Goal: Information Seeking & Learning: Learn about a topic

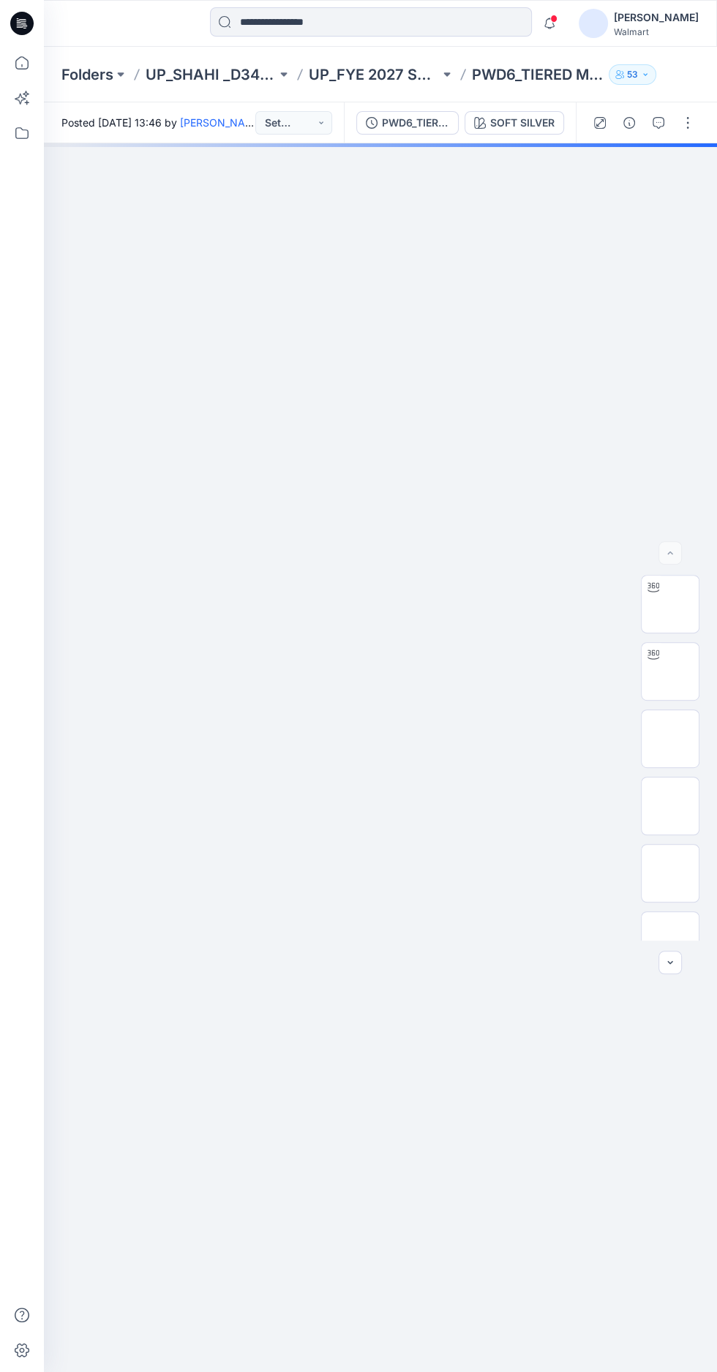
click at [670, 604] on img at bounding box center [670, 604] width 0 height 0
click at [670, 671] on img at bounding box center [670, 671] width 0 height 0
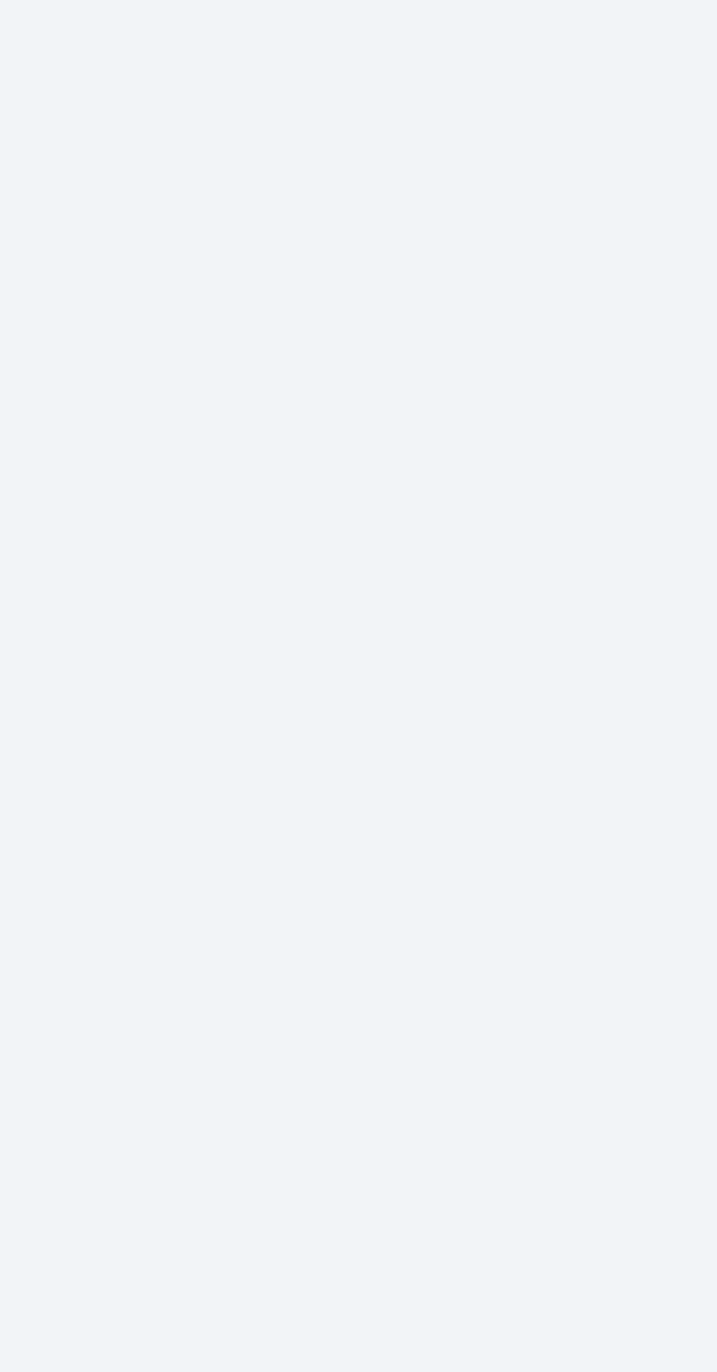
scroll to position [0, 0]
click at [394, 990] on div at bounding box center [380, 757] width 673 height 1229
click at [392, 987] on div at bounding box center [380, 757] width 673 height 1229
click at [391, 987] on div at bounding box center [380, 757] width 673 height 1229
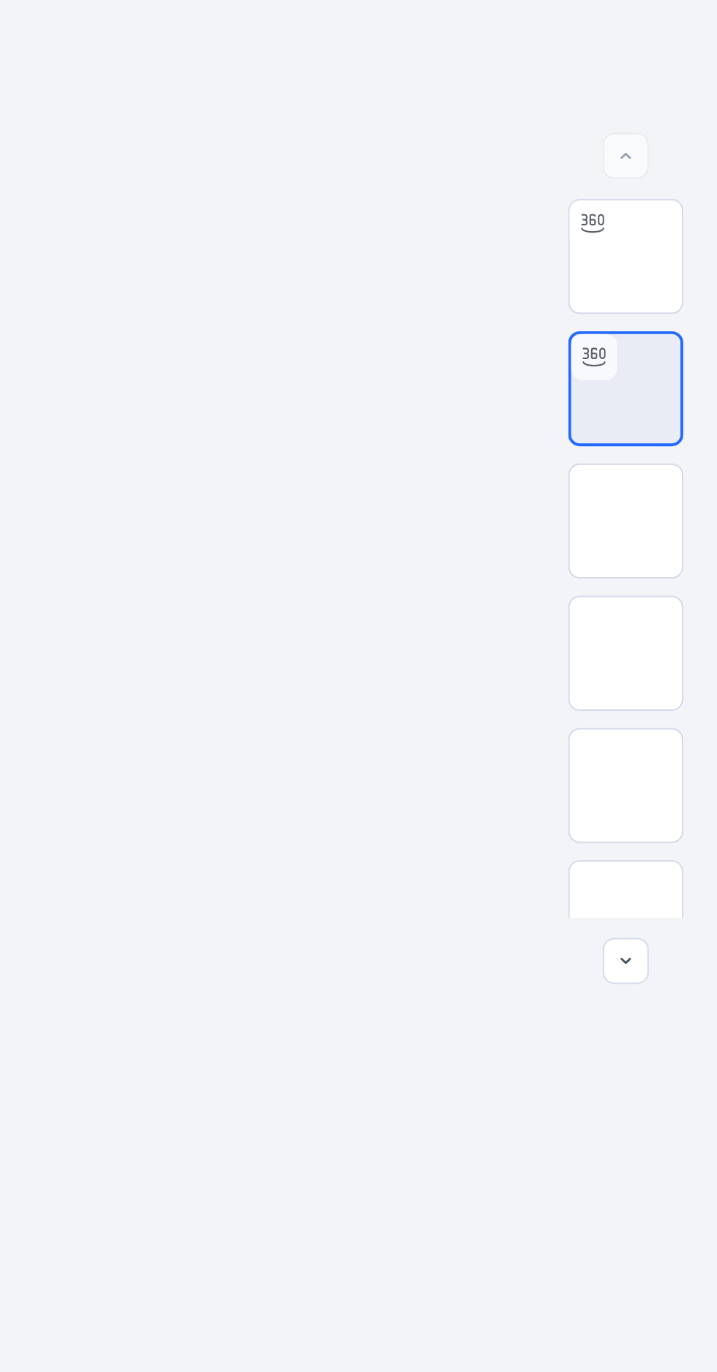
click at [670, 604] on img at bounding box center [670, 604] width 0 height 0
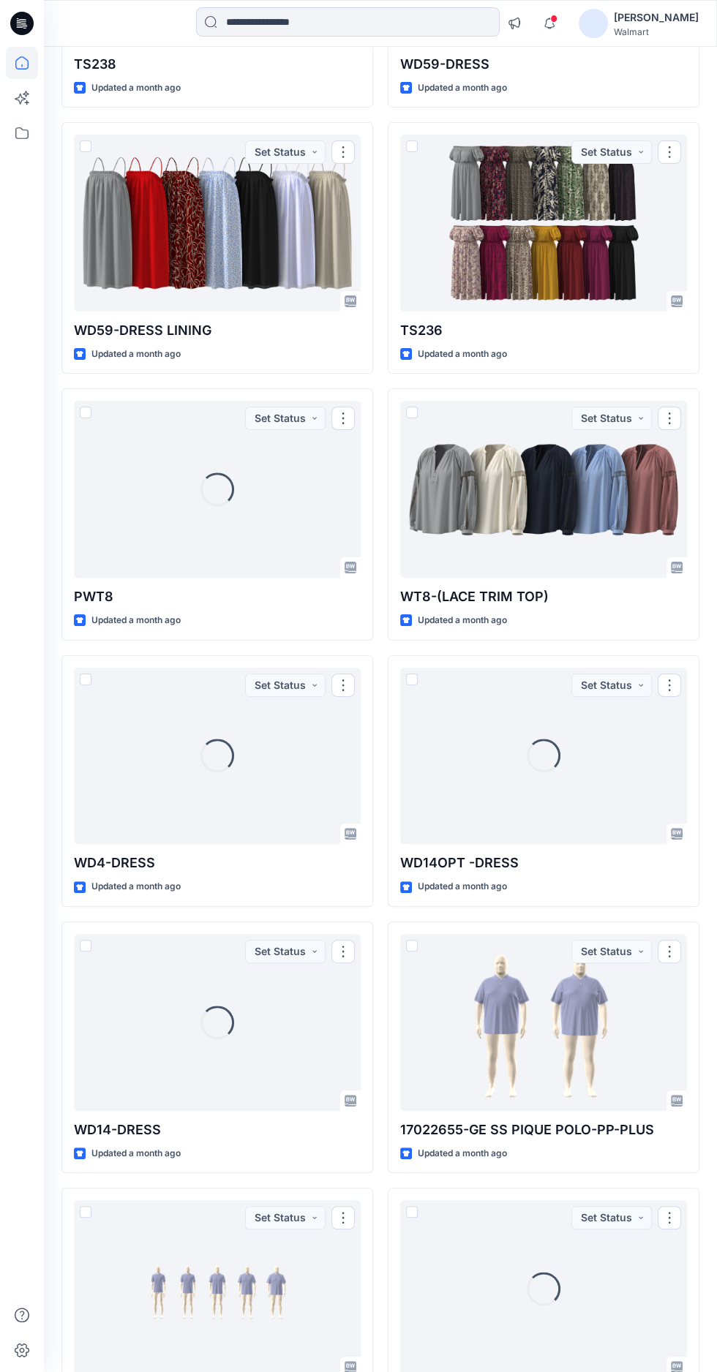
scroll to position [11007, 0]
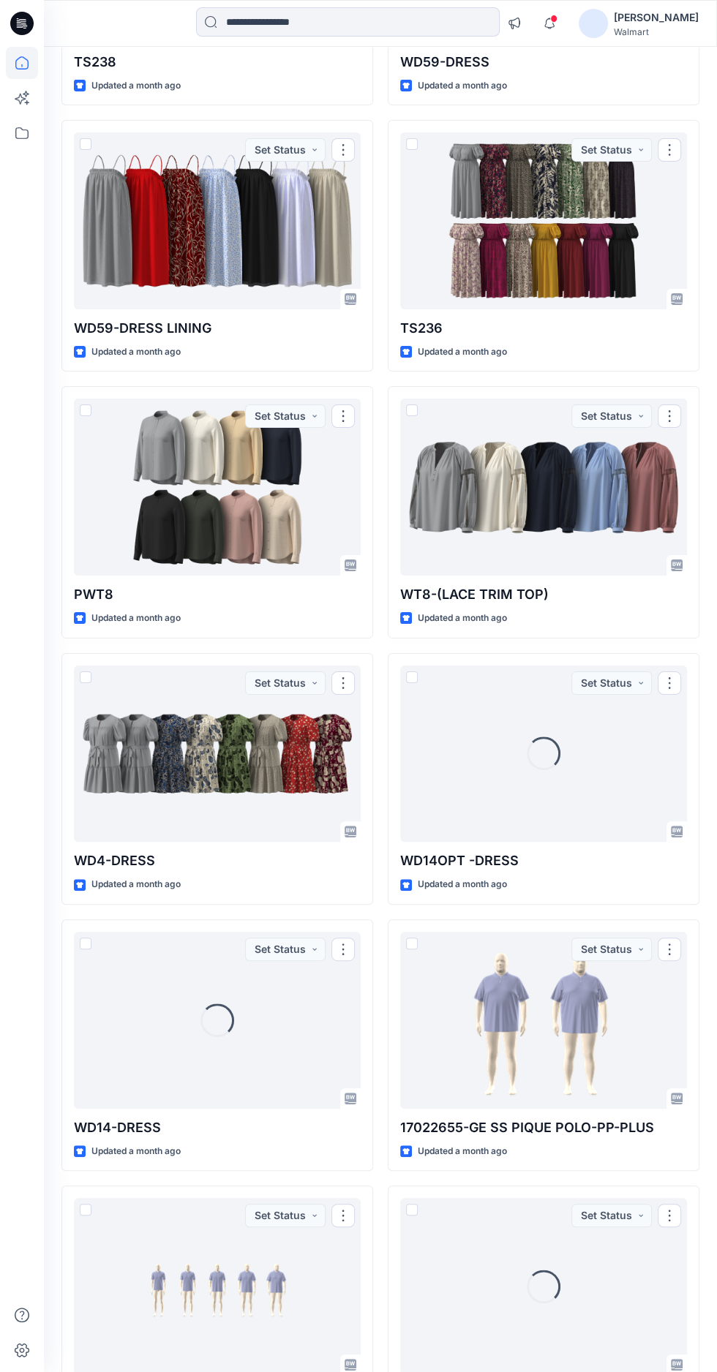
click at [412, 701] on div "Loading..." at bounding box center [543, 754] width 287 height 177
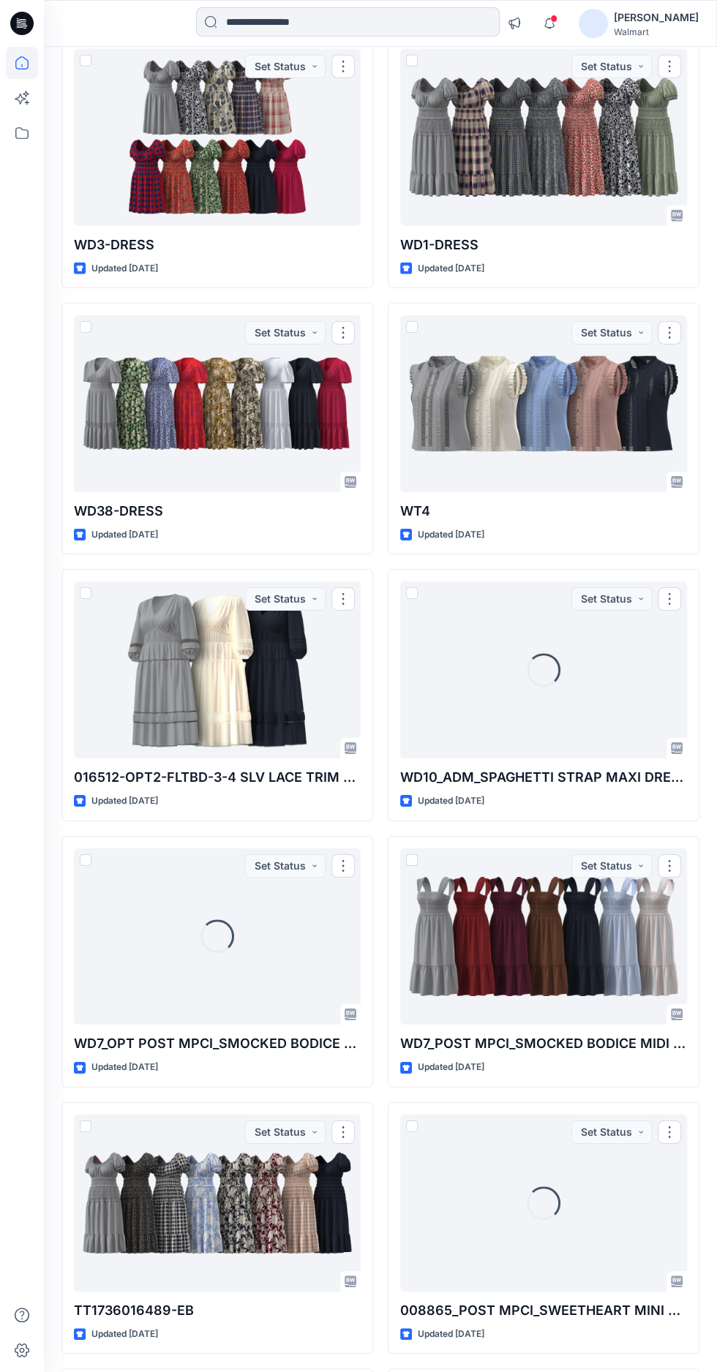
scroll to position [14292, 0]
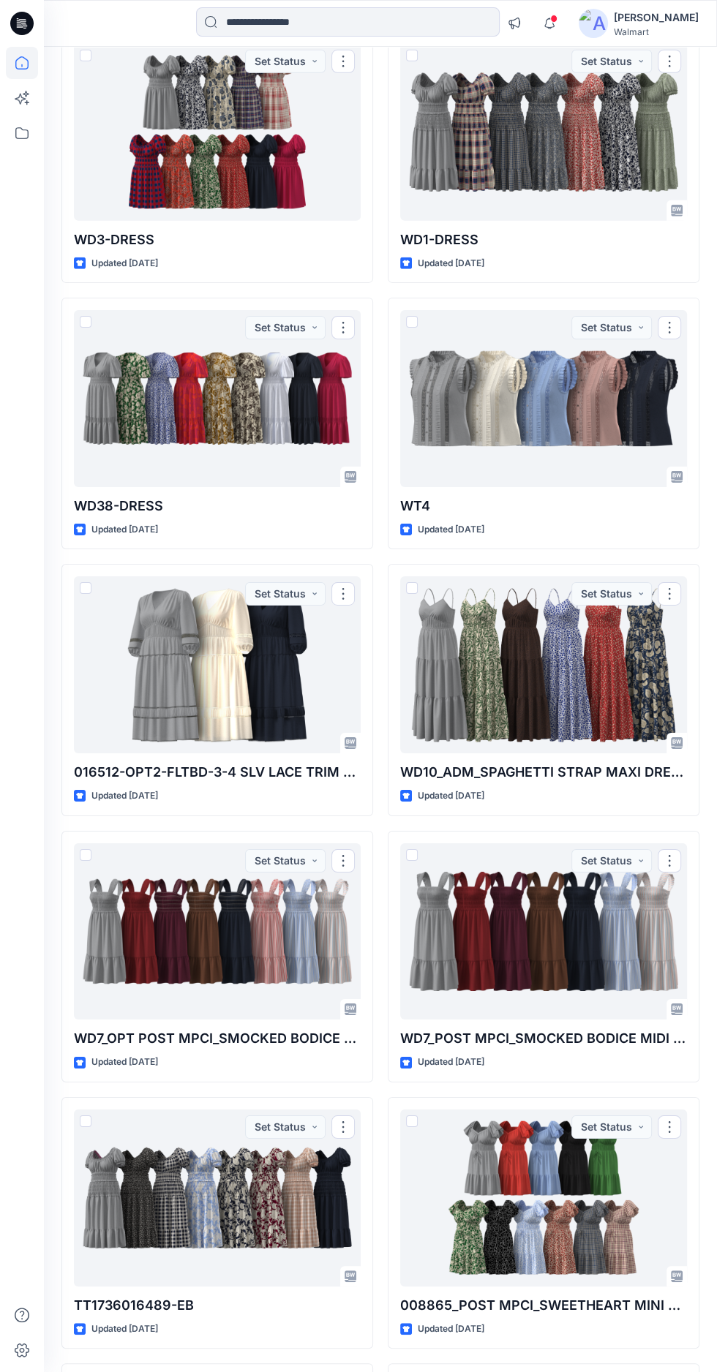
click at [219, 395] on div at bounding box center [217, 398] width 287 height 177
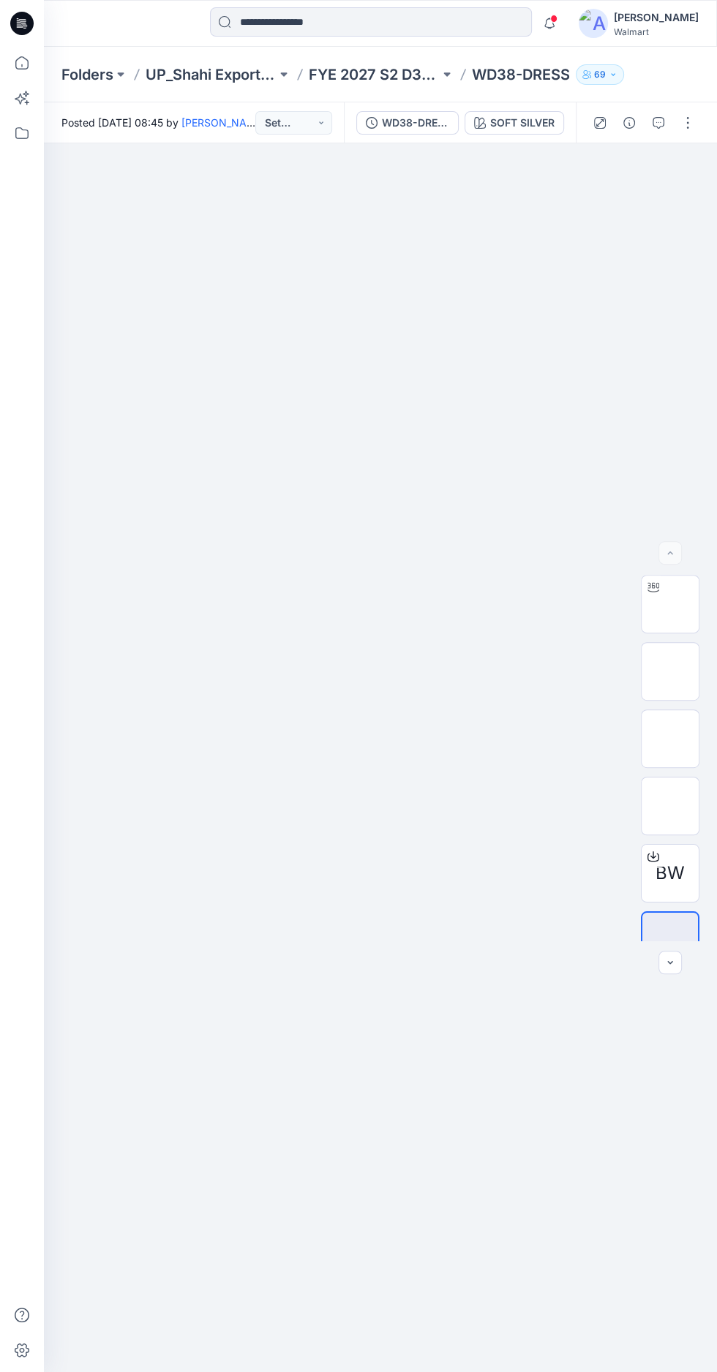
click at [670, 604] on img at bounding box center [670, 604] width 0 height 0
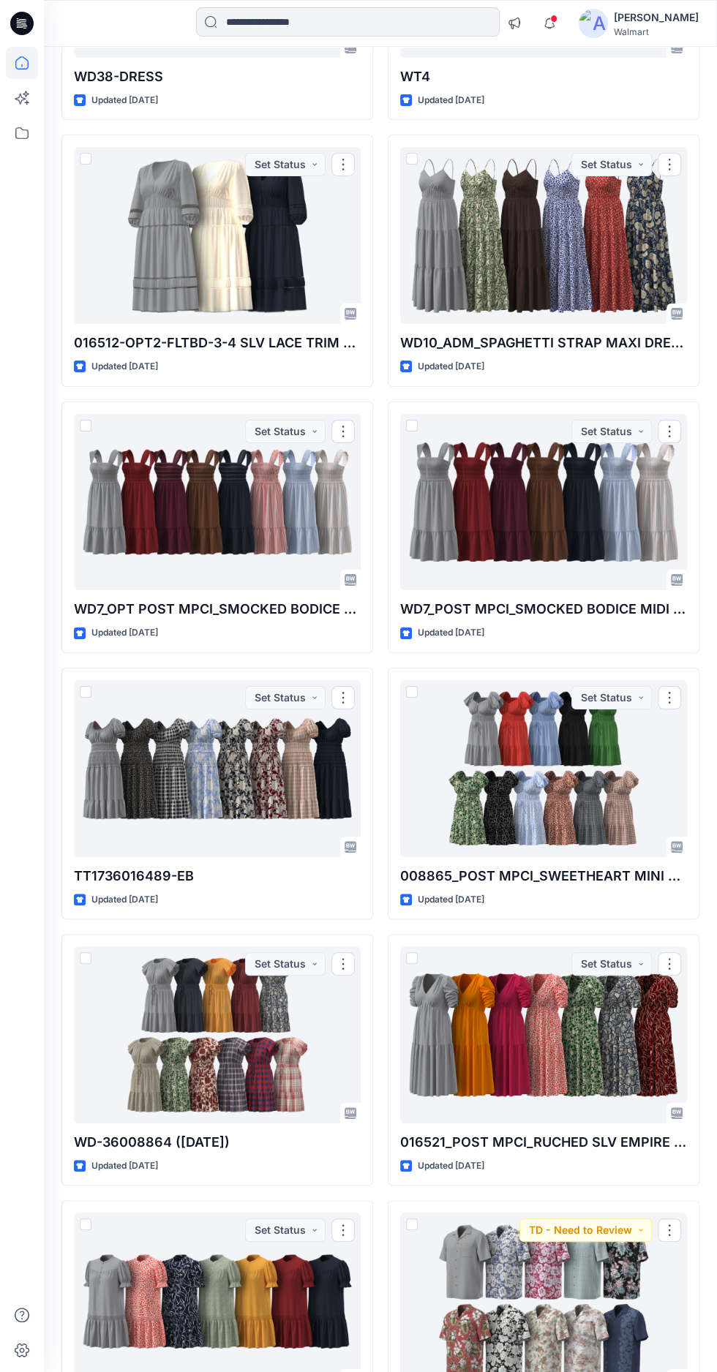
scroll to position [14722, 0]
click at [196, 1279] on div at bounding box center [217, 1300] width 287 height 177
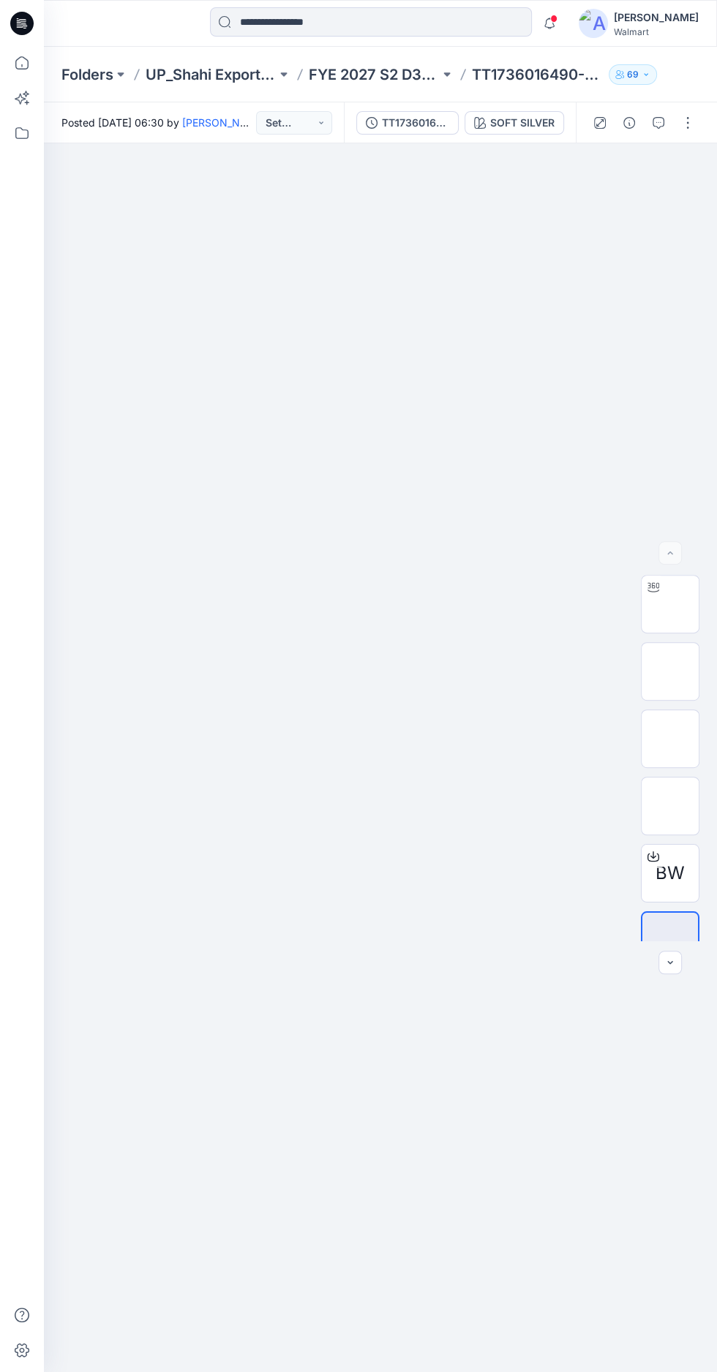
click at [670, 604] on img at bounding box center [670, 604] width 0 height 0
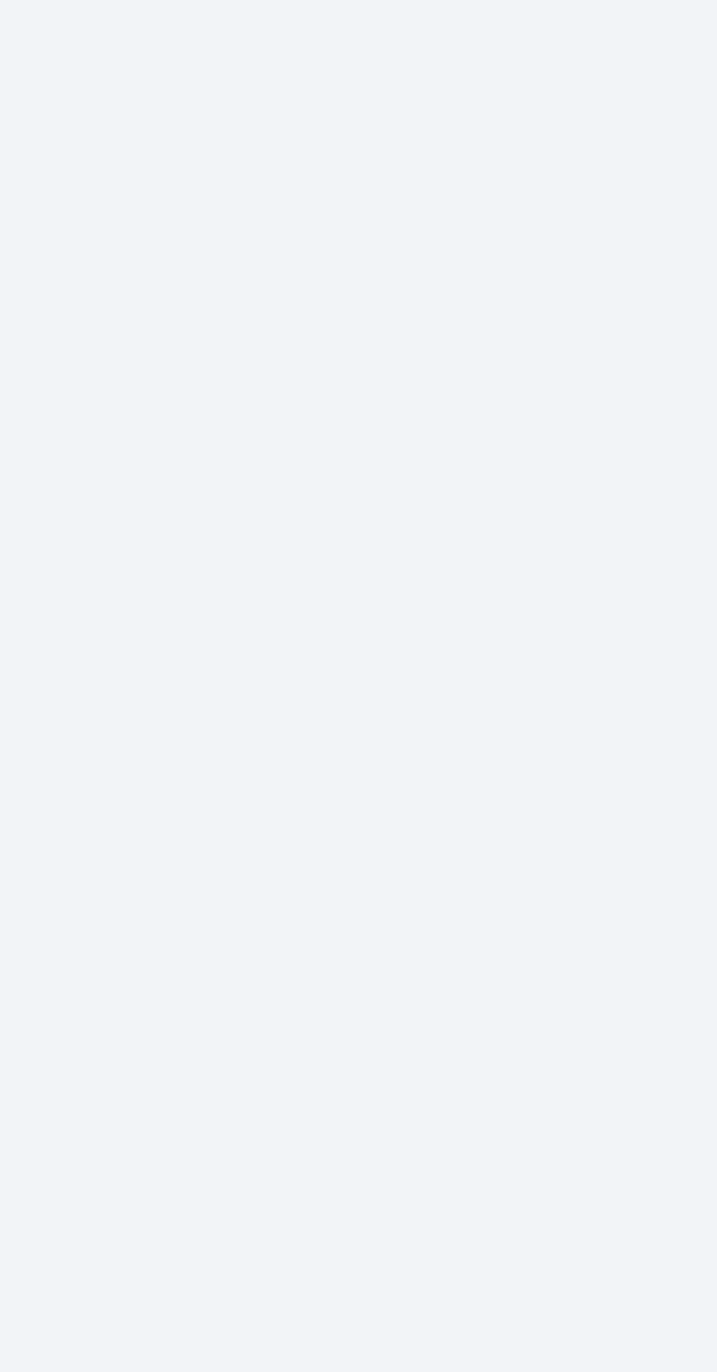
click at [374, 854] on div at bounding box center [380, 757] width 673 height 1229
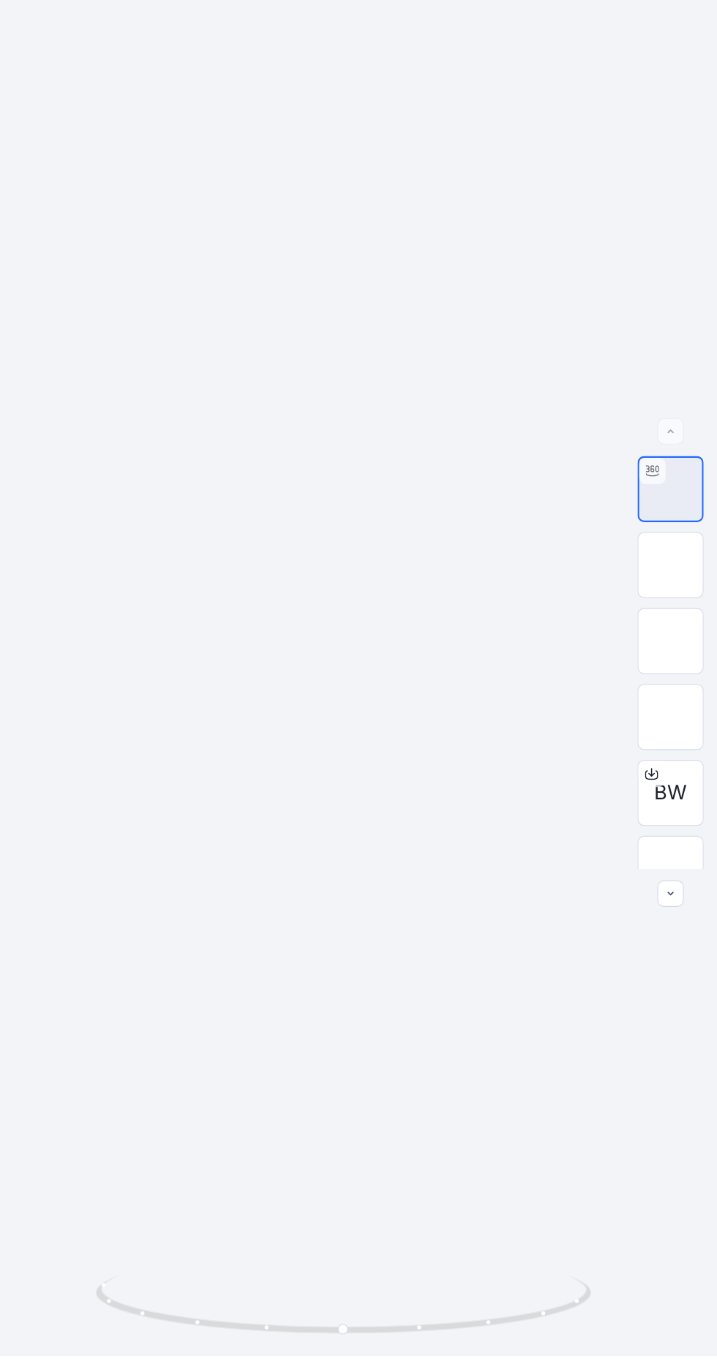
scroll to position [47, 0]
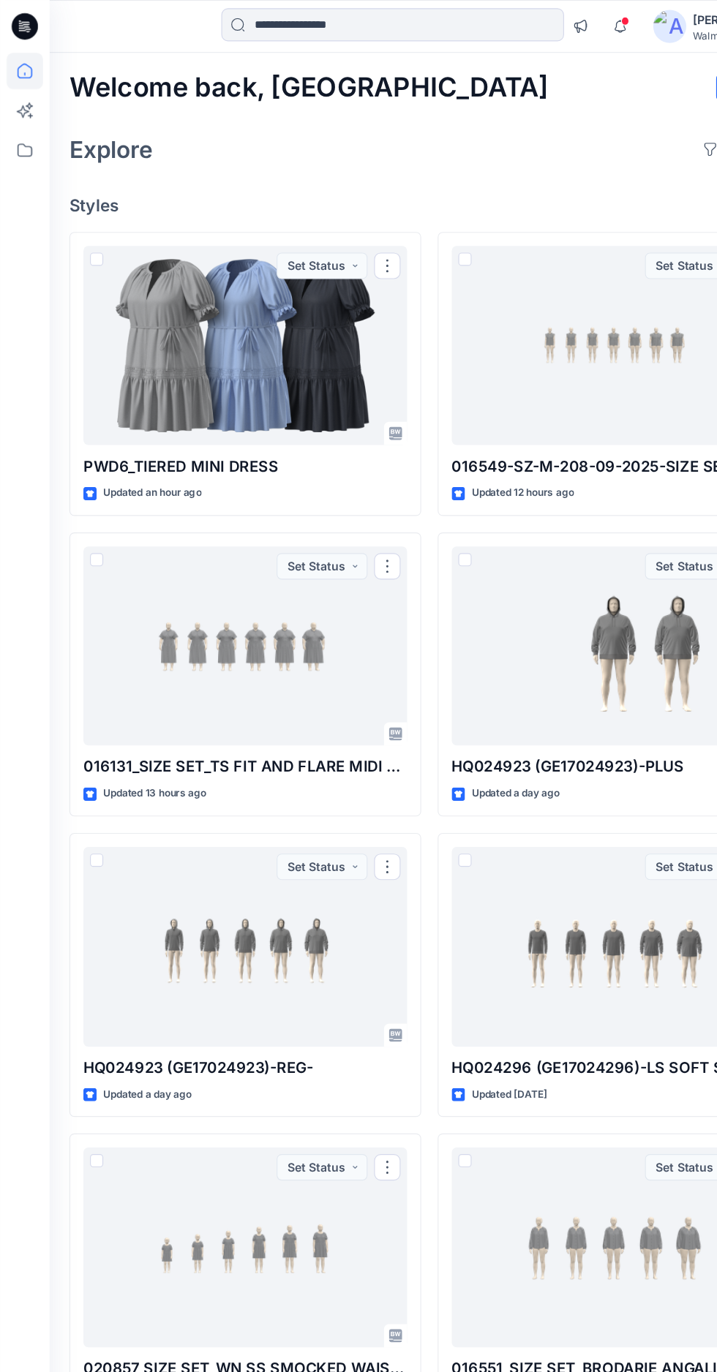
click at [131, 304] on div at bounding box center [217, 306] width 287 height 177
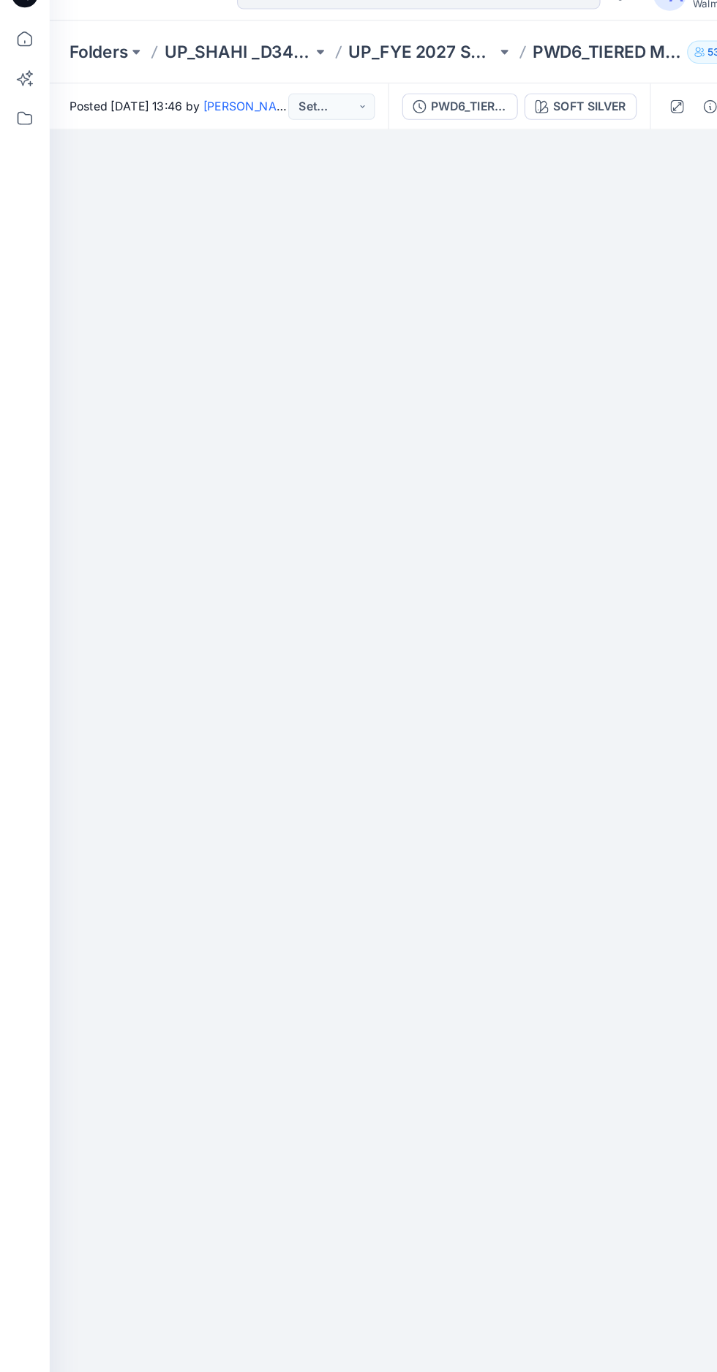
click at [519, 144] on div at bounding box center [380, 827] width 673 height 1368
click at [519, 127] on div "SOFT SILVER" at bounding box center [522, 123] width 64 height 16
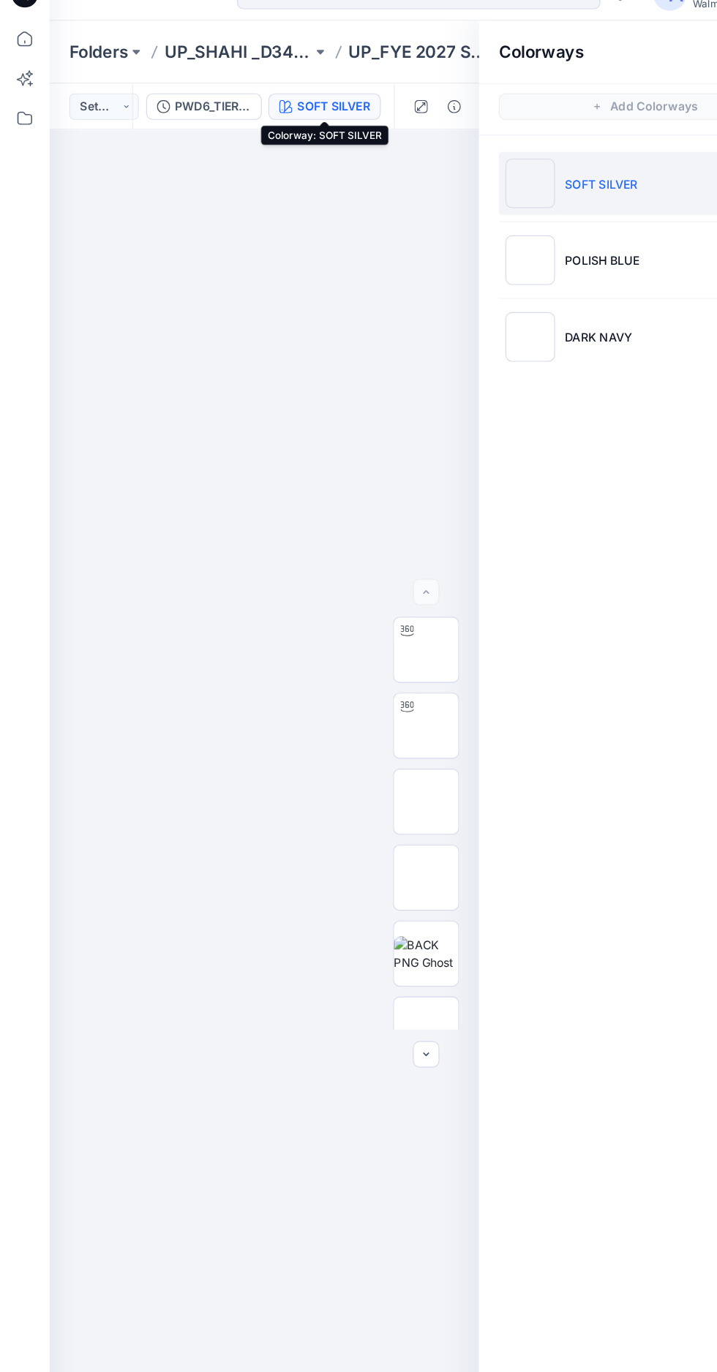
click at [529, 195] on p "SOFT SILVER" at bounding box center [532, 191] width 64 height 15
click at [377, 604] on img at bounding box center [377, 604] width 0 height 0
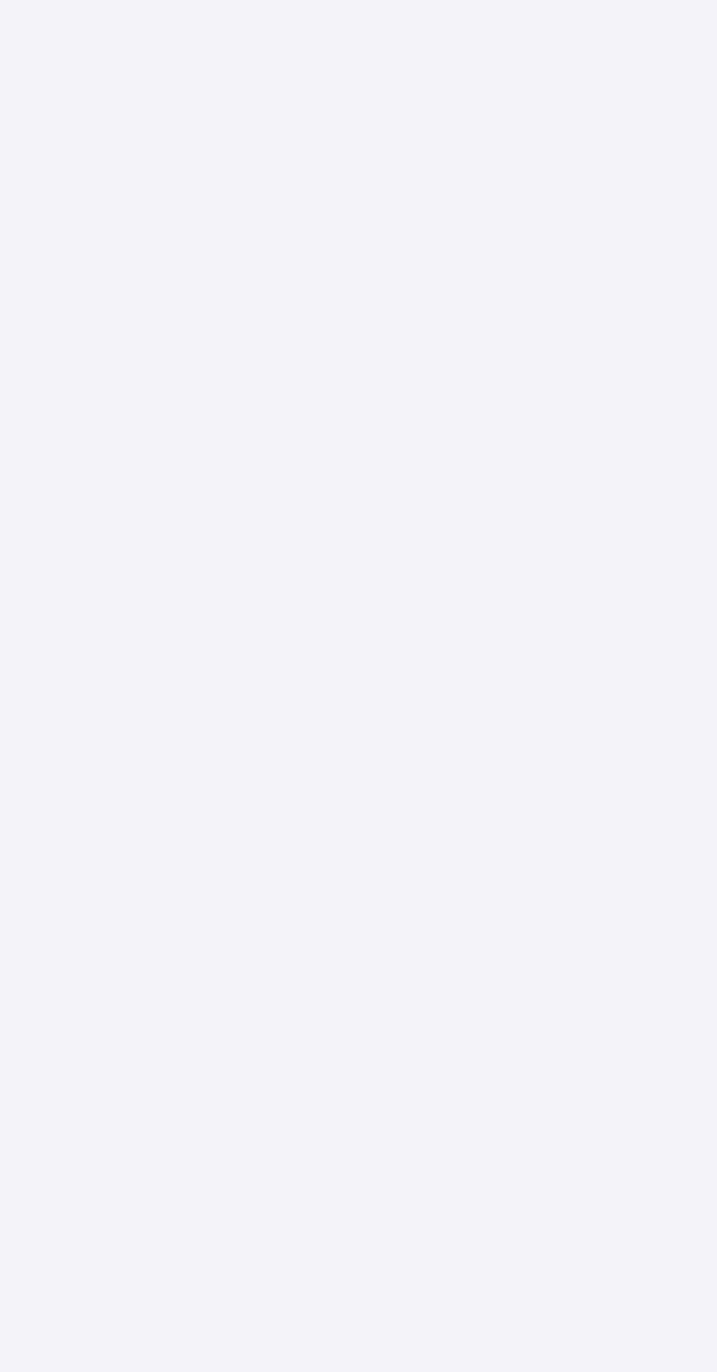
click at [240, 866] on div at bounding box center [234, 757] width 380 height 1229
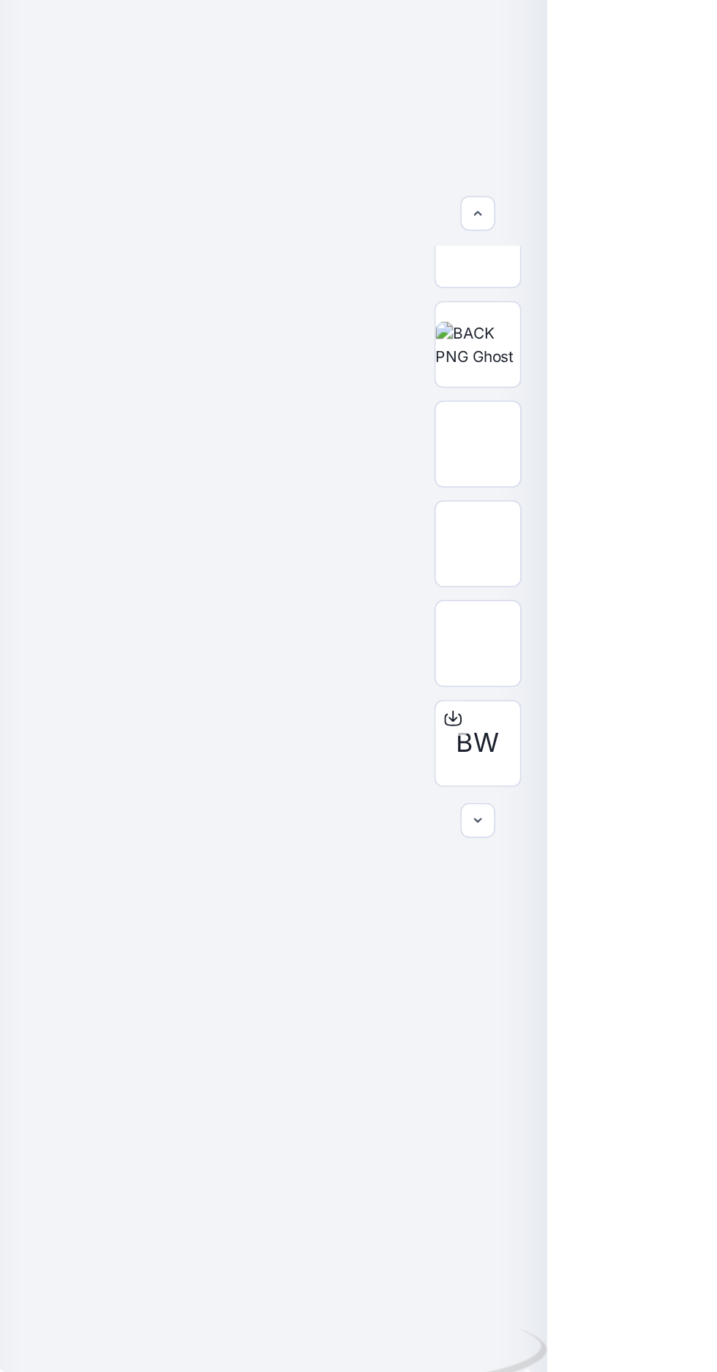
scroll to position [233, 0]
click at [377, 843] on img at bounding box center [377, 843] width 0 height 0
click at [377, 775] on img at bounding box center [377, 775] width 0 height 0
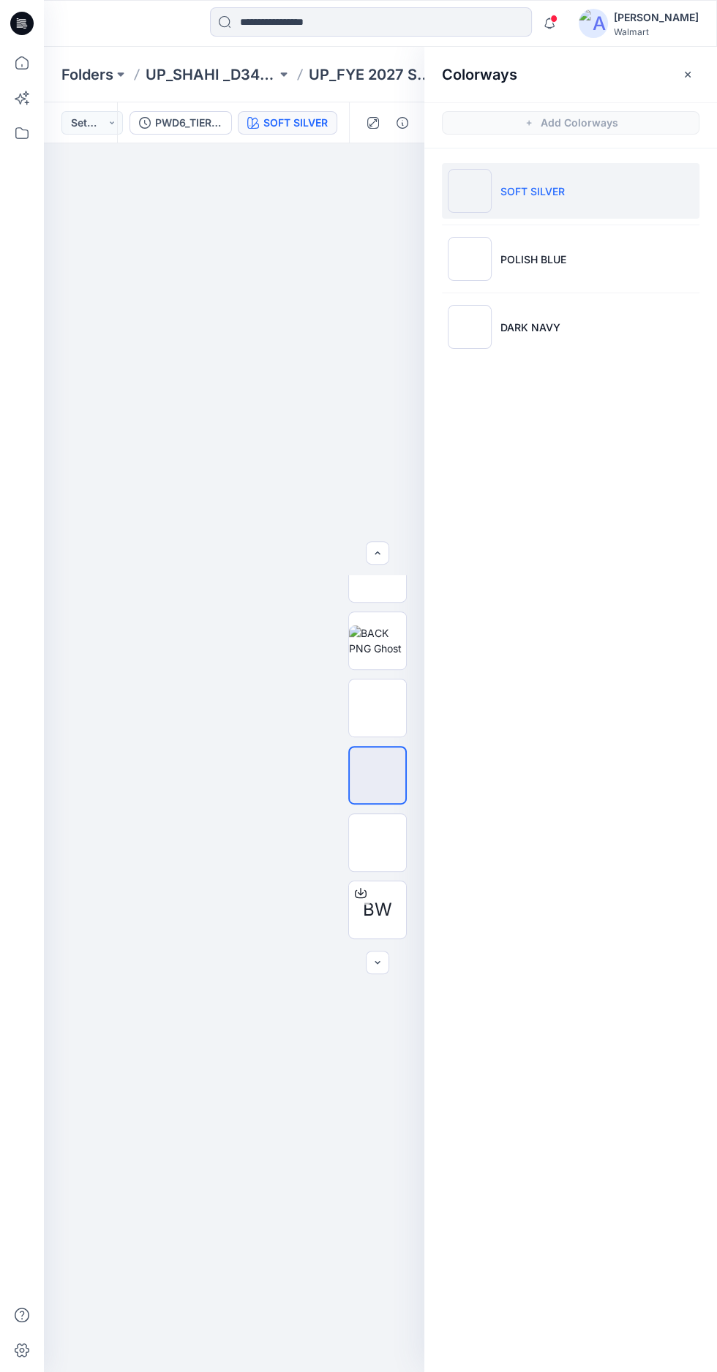
scroll to position [32, 0]
click at [525, 252] on p "POLISH BLUE" at bounding box center [533, 259] width 66 height 15
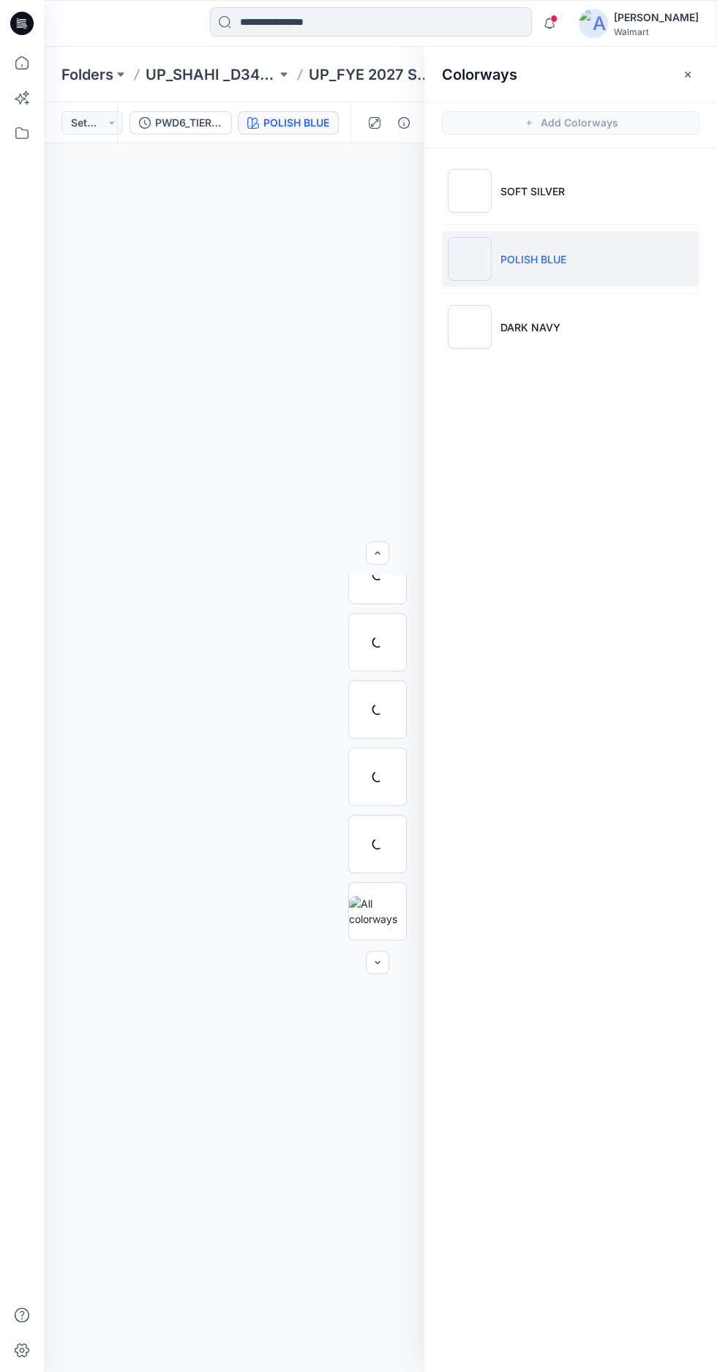
scroll to position [230, 0]
click at [562, 252] on p "POLISH BLUE" at bounding box center [533, 259] width 66 height 15
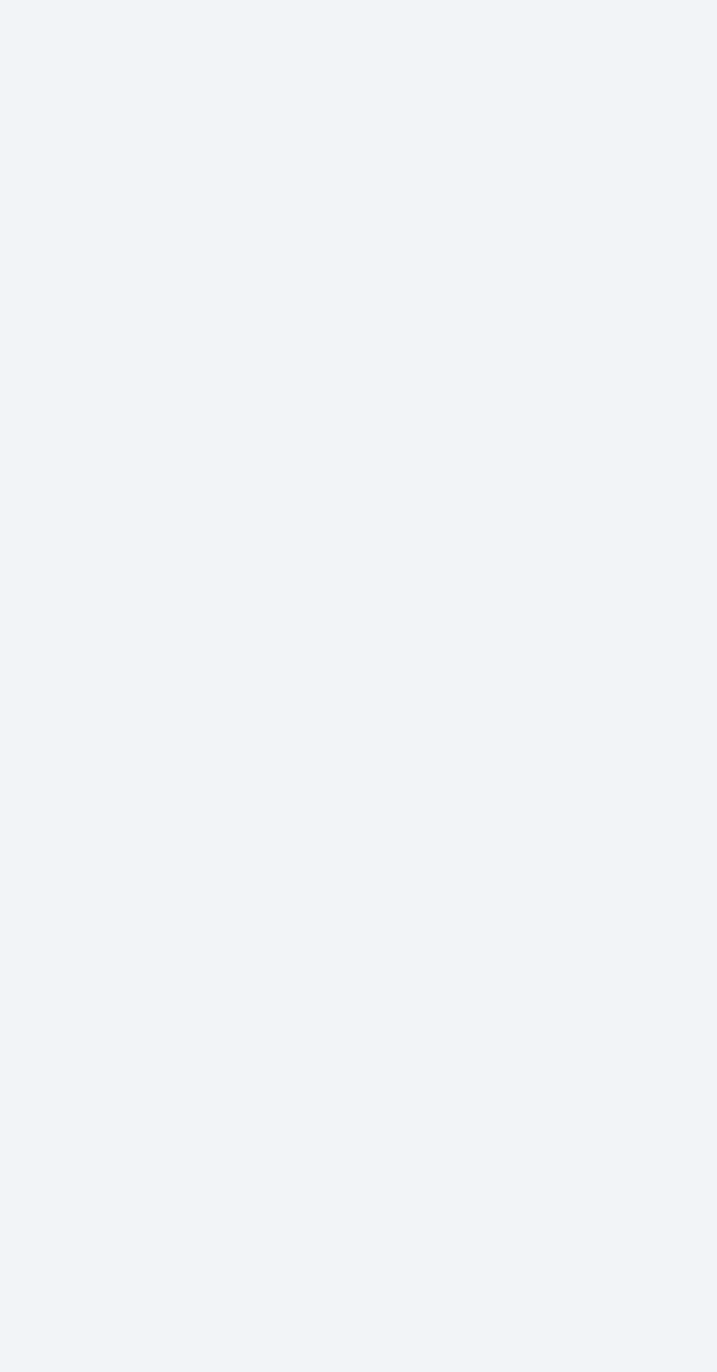
scroll to position [0, 0]
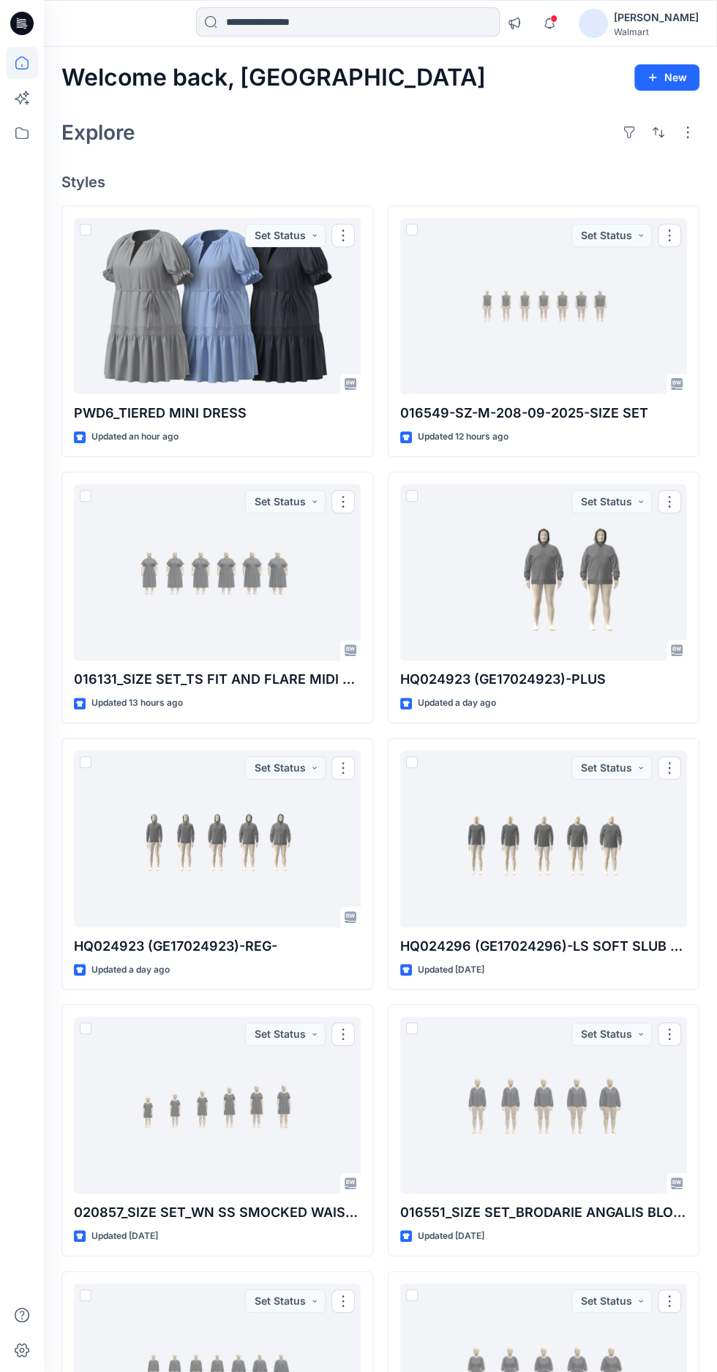
click at [113, 290] on div at bounding box center [217, 306] width 287 height 177
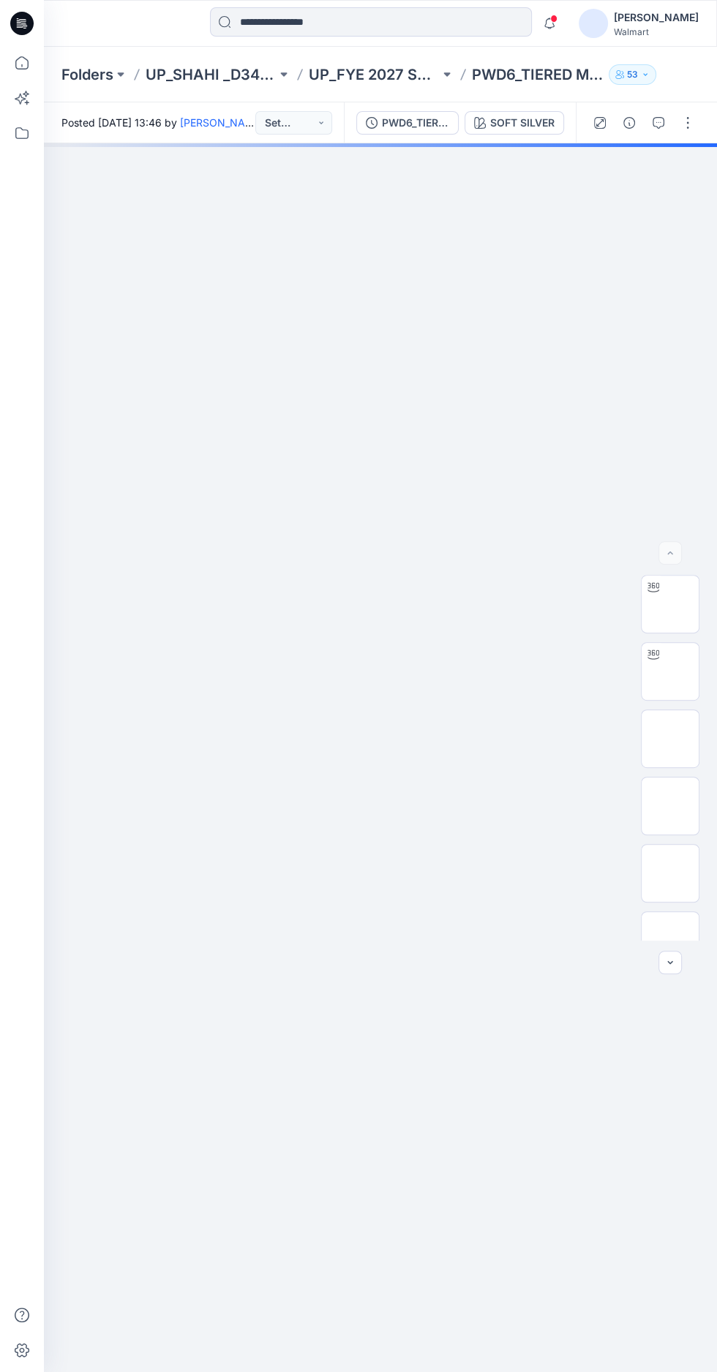
click at [670, 604] on img at bounding box center [670, 604] width 0 height 0
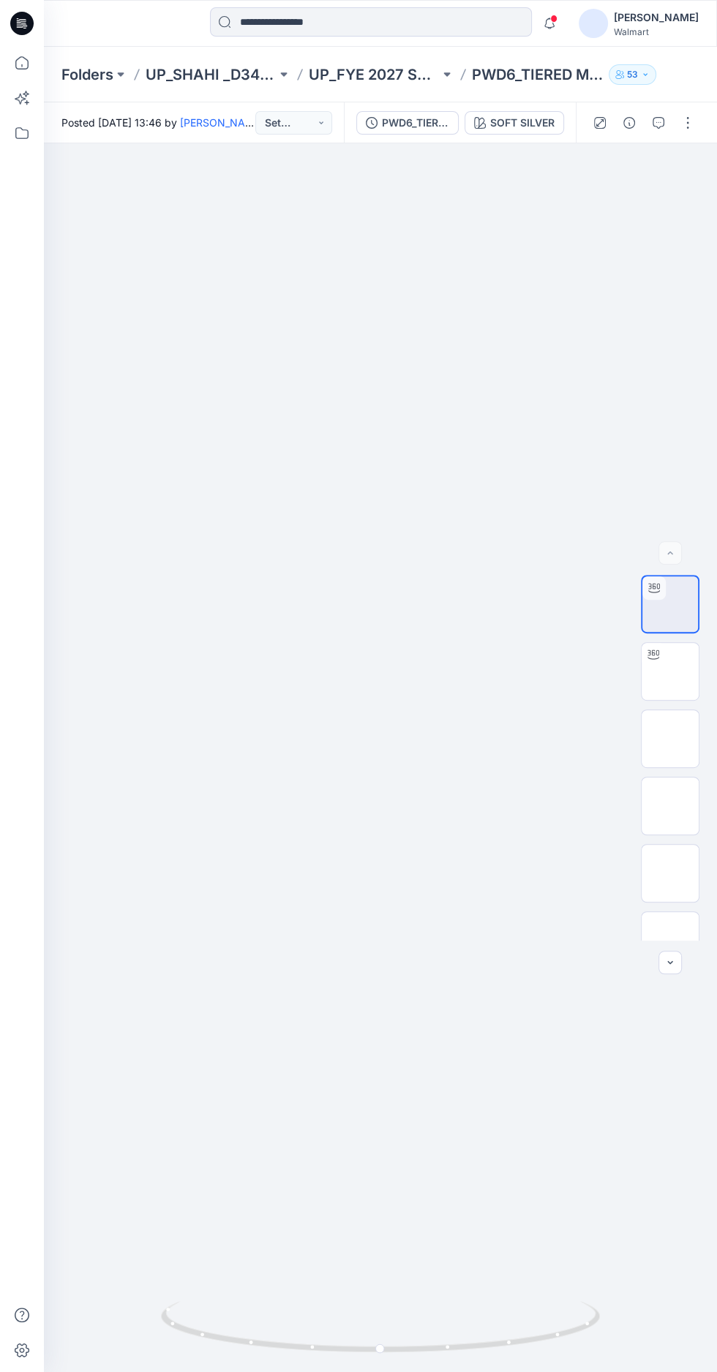
click at [670, 806] on img at bounding box center [670, 806] width 0 height 0
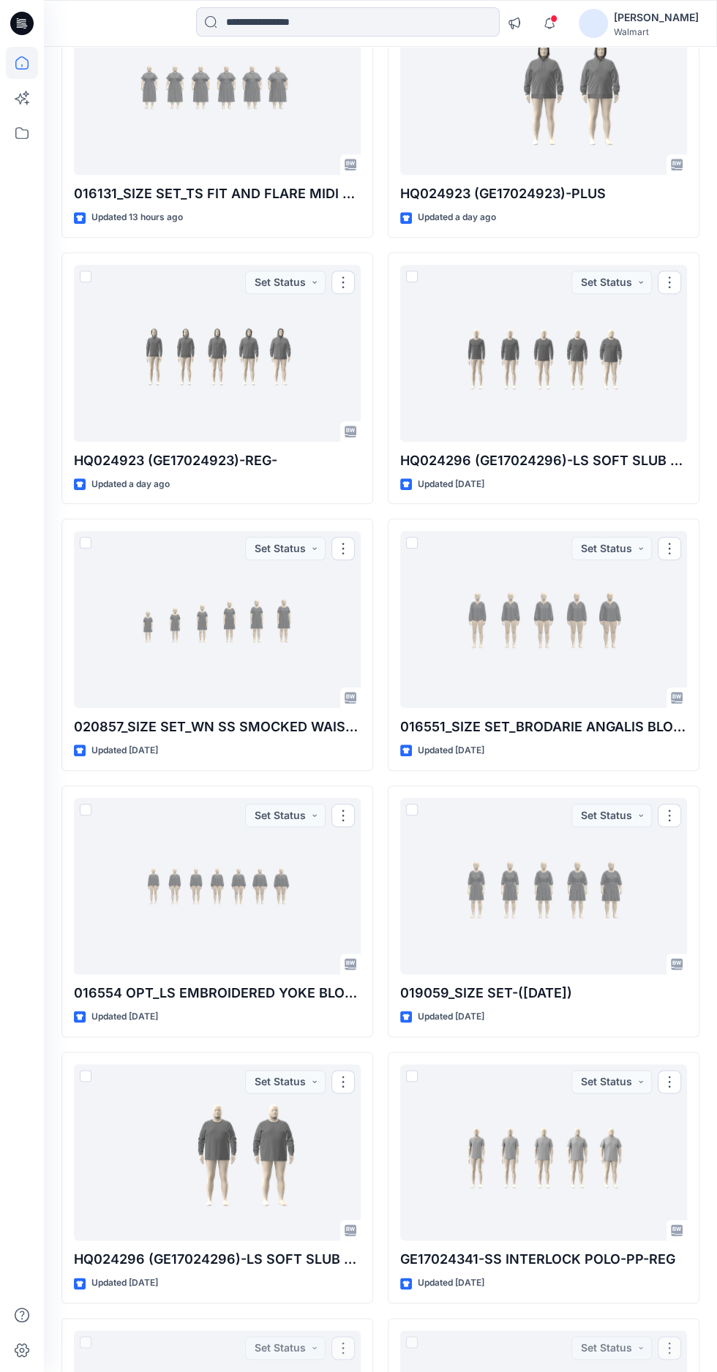
scroll to position [486, 0]
